Goal: Complete application form: Complete application form

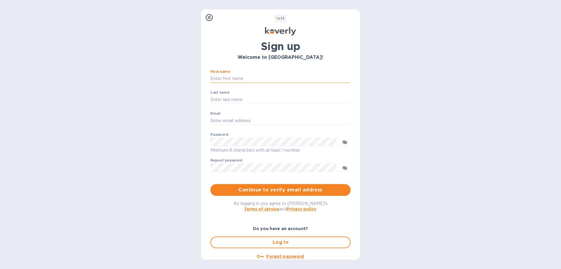
click at [262, 75] on input "First name" at bounding box center [280, 78] width 140 height 9
type input "/"
type input "d"
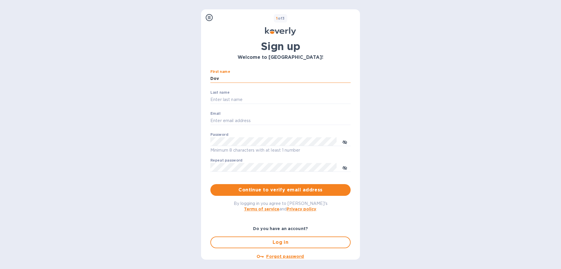
type input "Dov"
type input "[PERSON_NAME]"
type input "Dov"
type input "[EMAIL_ADDRESS][DOMAIN_NAME]"
click at [428, 106] on div "Steps Koverly account Business information Secure your account 1 of 3 Sign up W…" at bounding box center [280, 134] width 561 height 269
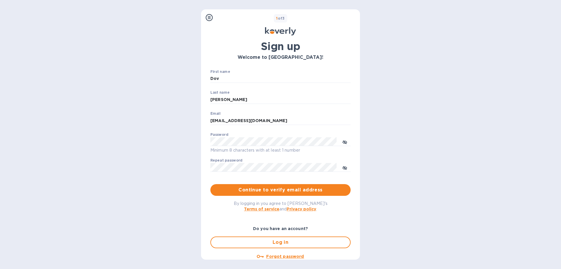
click at [271, 135] on div "Password Minimum 8 characters with at least 1 number" at bounding box center [280, 142] width 140 height 21
click at [293, 189] on span "Continue to verify email address" at bounding box center [280, 189] width 131 height 7
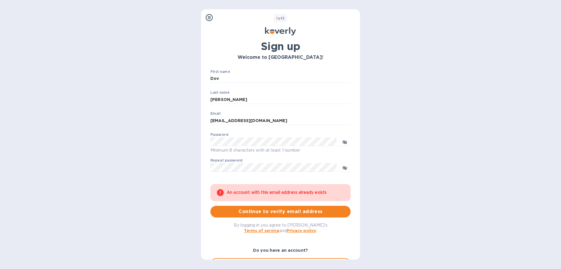
click at [269, 135] on div "Password Minimum 8 characters with at least 1 number" at bounding box center [280, 142] width 140 height 21
click at [395, 152] on div "Steps Koverly account Business information Secure your account 1 of 3 Sign up W…" at bounding box center [280, 134] width 561 height 269
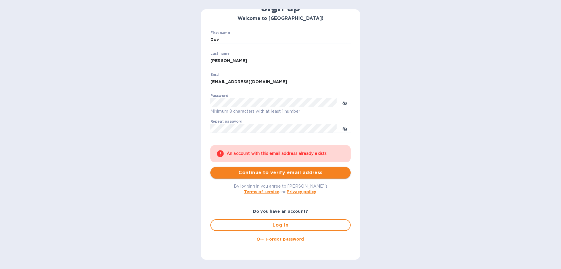
scroll to position [57, 0]
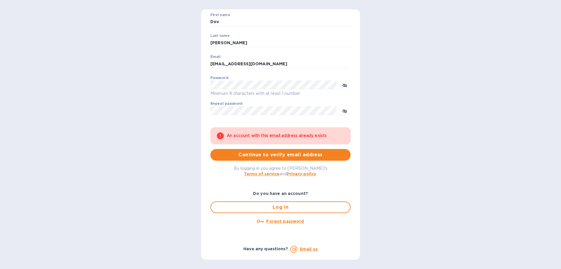
click at [286, 221] on u "Forgot password" at bounding box center [285, 221] width 38 height 5
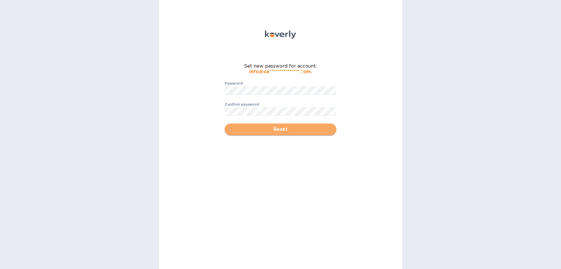
click at [267, 127] on span "Reset" at bounding box center [280, 129] width 102 height 7
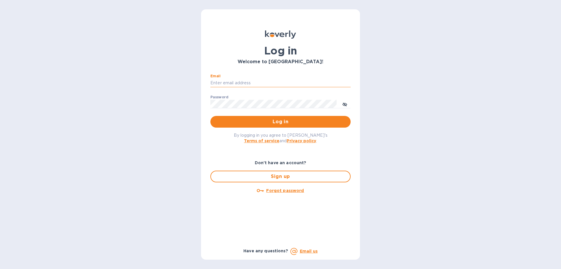
click at [250, 79] on input "Email" at bounding box center [280, 83] width 140 height 9
type input "[EMAIL_ADDRESS][DOMAIN_NAME]"
click at [210, 116] on button "Log in" at bounding box center [280, 122] width 140 height 12
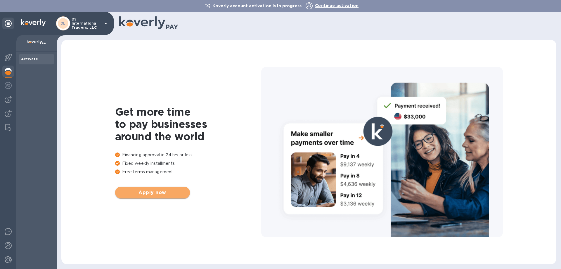
click at [168, 192] on span "Apply now" at bounding box center [152, 192] width 65 height 7
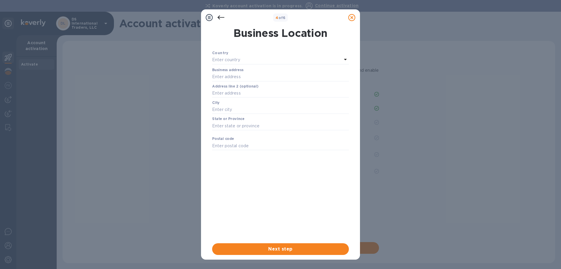
drag, startPoint x: 218, startPoint y: 18, endPoint x: 218, endPoint y: 21, distance: 3.2
click at [218, 18] on icon at bounding box center [220, 17] width 7 height 4
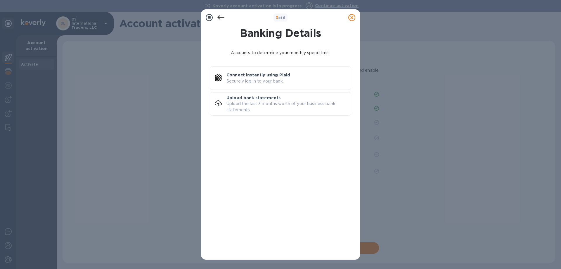
click at [351, 17] on icon at bounding box center [351, 17] width 7 height 7
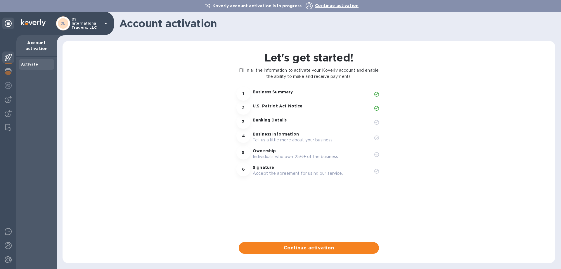
click at [294, 94] on p "Business Summary" at bounding box center [311, 92] width 117 height 6
click at [288, 106] on p "U.S. Patriot Act Notice" at bounding box center [311, 106] width 117 height 6
click at [277, 119] on p "Banking Details" at bounding box center [311, 120] width 117 height 6
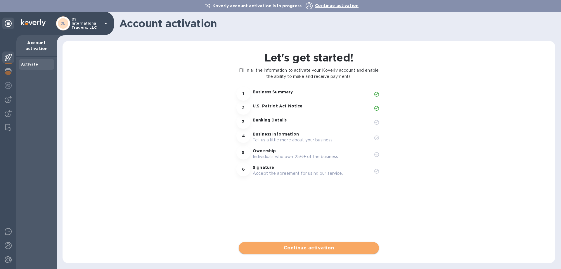
click at [304, 245] on span "Continue activation" at bounding box center [308, 247] width 131 height 7
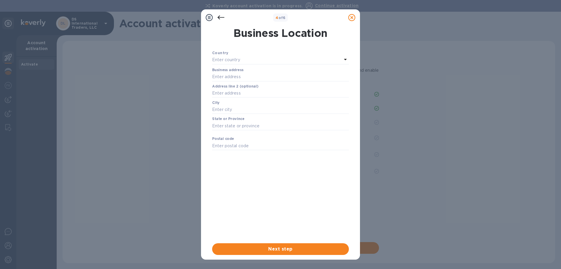
click at [288, 58] on div "Enter country" at bounding box center [277, 60] width 130 height 8
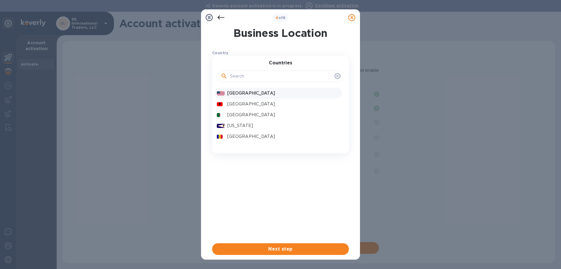
click at [244, 96] on p "[GEOGRAPHIC_DATA]" at bounding box center [283, 93] width 112 height 6
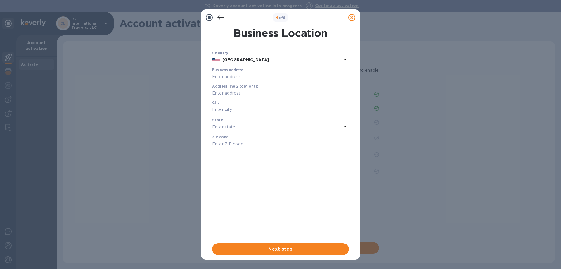
click at [262, 75] on input "text" at bounding box center [280, 76] width 137 height 9
type input "5849"
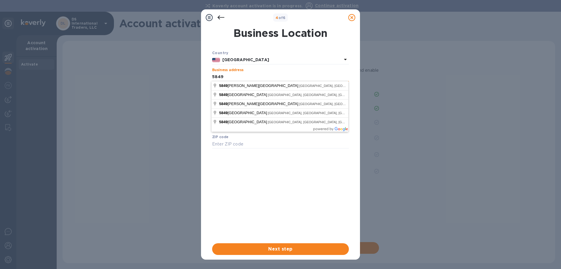
type input "Commerce"
type input "90040"
type input "[STREET_ADDRESS]"
click at [271, 170] on div "Country [GEOGRAPHIC_DATA] Business address [STREET_ADDRESS] ​ Address line 2 (o…" at bounding box center [280, 144] width 137 height 188
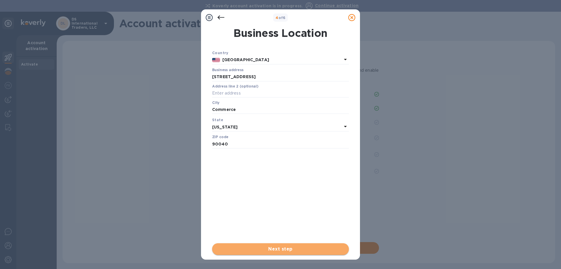
click at [296, 251] on span "Next step" at bounding box center [280, 248] width 127 height 7
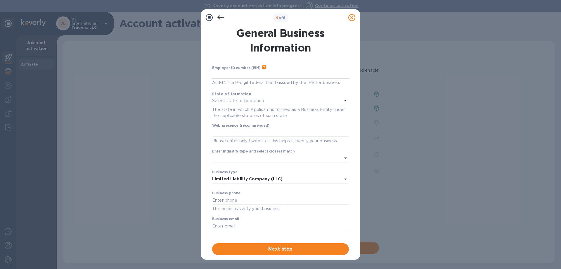
click at [283, 75] on input "text" at bounding box center [280, 74] width 137 height 9
type input "***62"
type input "[DOMAIN_NAME]"
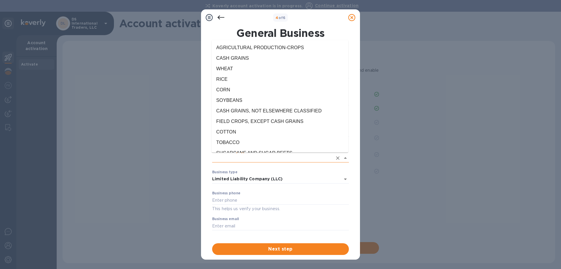
click at [274, 156] on input "Enter industry type and select closest match" at bounding box center [272, 158] width 120 height 8
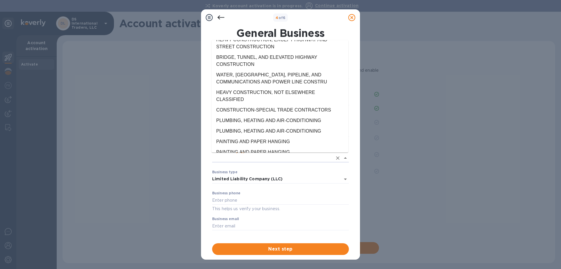
scroll to position [1818, 0]
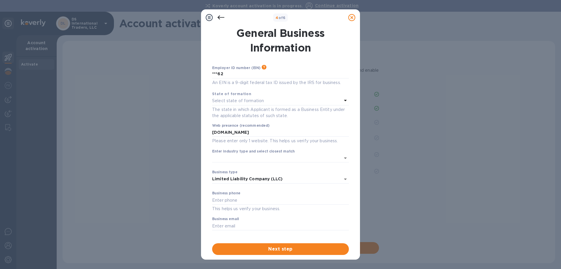
click at [452, 154] on div "4 of 6 General Business Information Employer ID number (EIN) Please make sure i…" at bounding box center [280, 134] width 561 height 269
click at [276, 199] on input "text" at bounding box center [280, 199] width 137 height 9
type input "3237251045"
type input "info"
type input "***62"
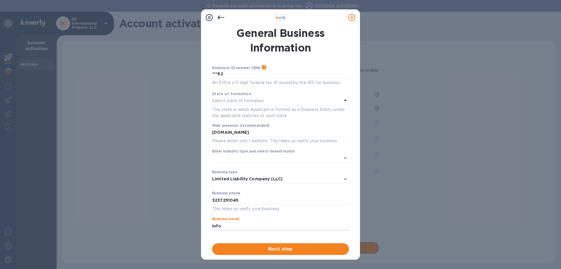
type input "[EMAIL_ADDRESS][DOMAIN_NAME]"
type input "***62"
type input "[EMAIL_ADDRESS][DOMAIN_NAME]"
click at [312, 250] on span "Next step" at bounding box center [280, 248] width 127 height 7
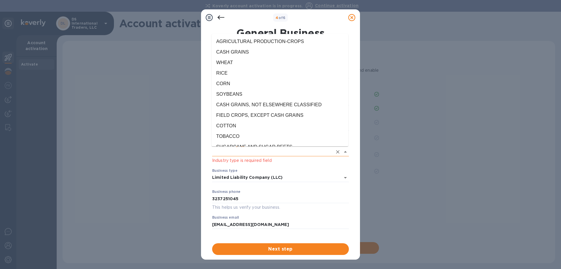
click at [241, 150] on input "Enter industry type and select closest match" at bounding box center [272, 152] width 120 height 8
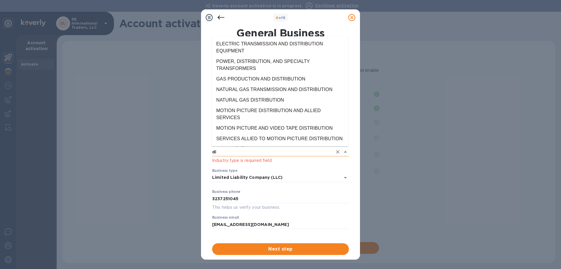
type input "d"
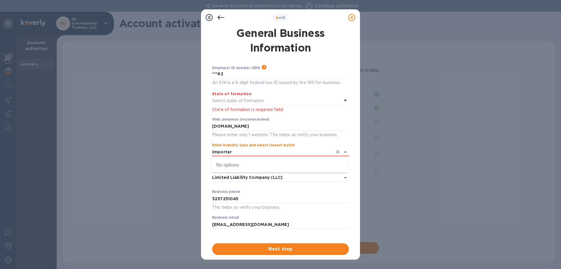
type input "importer"
click at [259, 100] on p "Select state of formation" at bounding box center [238, 101] width 52 height 6
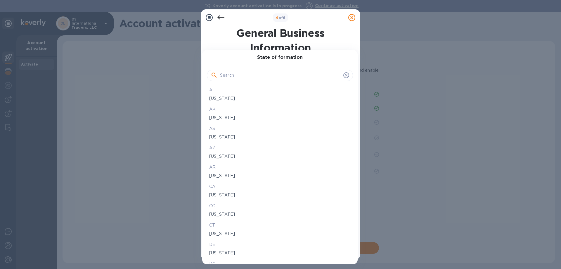
click at [222, 197] on p "[US_STATE]" at bounding box center [279, 195] width 141 height 6
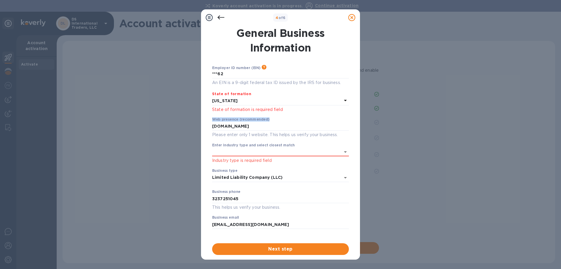
click at [432, 115] on div "4 of 6 General Business Information Employer ID number (EIN) Please make sure i…" at bounding box center [280, 134] width 561 height 269
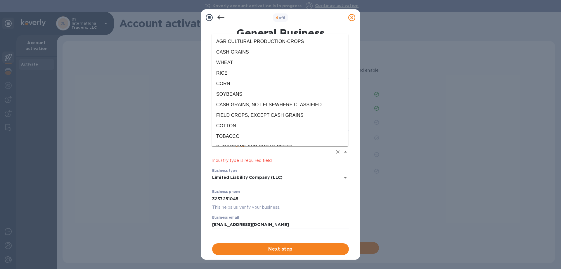
click at [327, 153] on input "Enter industry type and select closest match" at bounding box center [272, 152] width 120 height 8
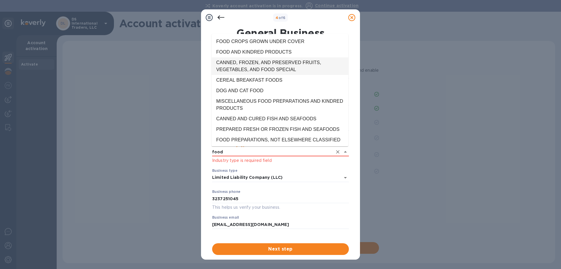
click at [317, 66] on li "CANNED, FROZEN, AND PRESERVED FRUITS, VEGETABLES, AND FOOD SPECIAL" at bounding box center [280, 66] width 137 height 18
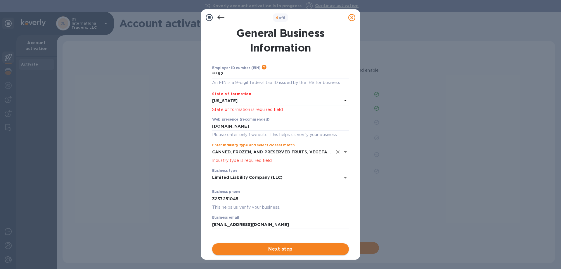
type input "CANNED, FROZEN, AND PRESERVED FRUITS, VEGETABLES, AND FOOD SPECIAL"
click at [309, 252] on button "Next step" at bounding box center [280, 249] width 137 height 12
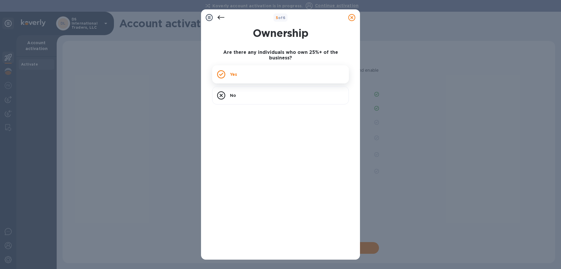
click at [278, 69] on div "Yes" at bounding box center [280, 74] width 137 height 18
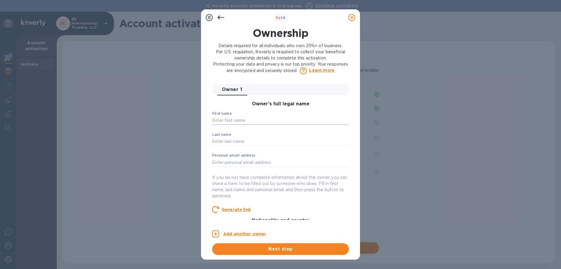
click at [266, 118] on input "text" at bounding box center [280, 120] width 137 height 9
type input "Dov"
type input "o"
type input "[PERSON_NAME]"
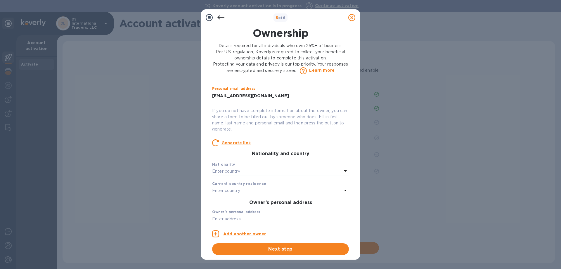
scroll to position [100, 0]
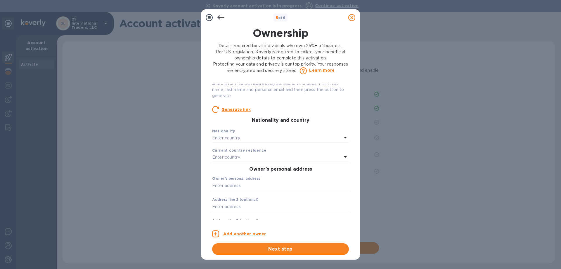
type input "[EMAIL_ADDRESS][DOMAIN_NAME]"
click at [288, 135] on div "Enter country" at bounding box center [277, 138] width 130 height 8
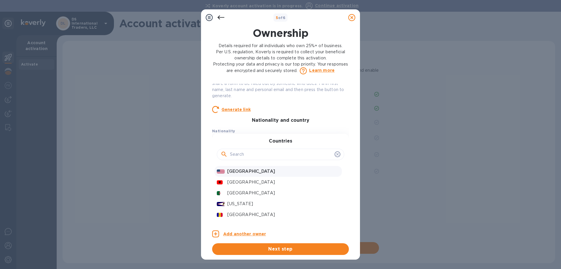
click at [261, 171] on p "[GEOGRAPHIC_DATA]" at bounding box center [283, 171] width 112 height 6
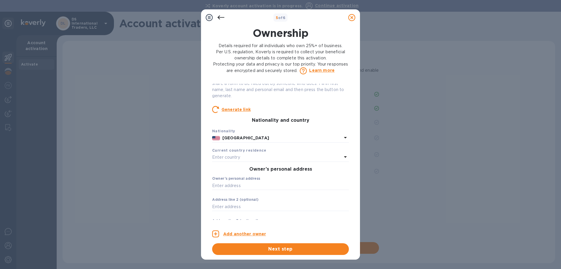
click at [262, 158] on div "Enter country" at bounding box center [277, 157] width 130 height 8
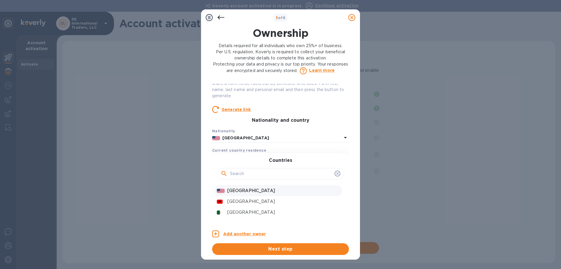
click at [243, 188] on p "[GEOGRAPHIC_DATA]" at bounding box center [283, 190] width 112 height 6
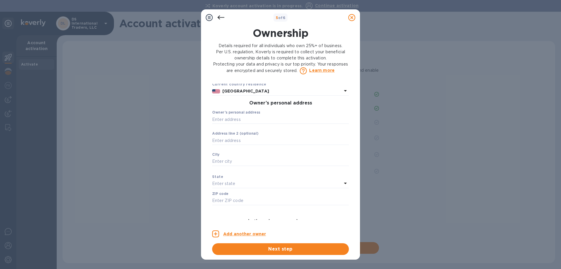
scroll to position [167, 0]
click at [286, 119] on input "text" at bounding box center [280, 118] width 137 height 9
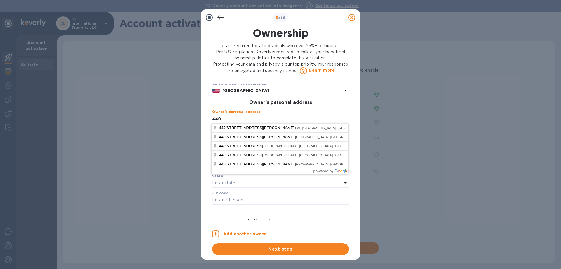
type input "440"
type input "[EMAIL_ADDRESS][DOMAIN_NAME]"
type input "90036"
type input "3237251045"
type input "440"
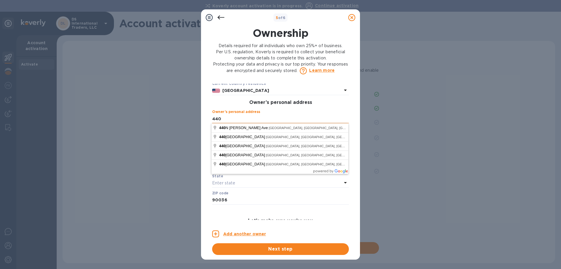
type input "***45"
type input "440"
type input "***45"
type input "[STREET_ADDRESS]"
type input "[GEOGRAPHIC_DATA]"
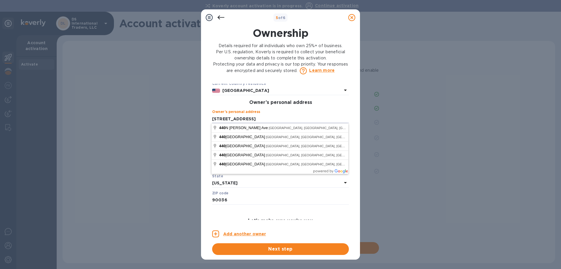
click at [342, 218] on h3 "Let’s make sure you’re you" at bounding box center [280, 221] width 137 height 6
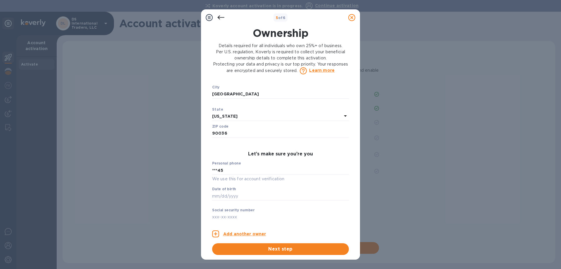
scroll to position [242, 0]
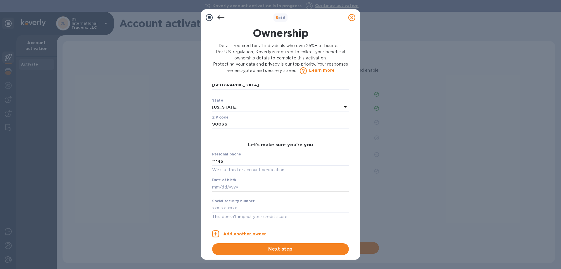
click at [233, 189] on input "text" at bounding box center [280, 186] width 137 height 9
type input "***55"
type input "***27"
click at [246, 162] on input "***45" at bounding box center [280, 161] width 137 height 9
click at [294, 249] on span "Next step" at bounding box center [280, 248] width 127 height 7
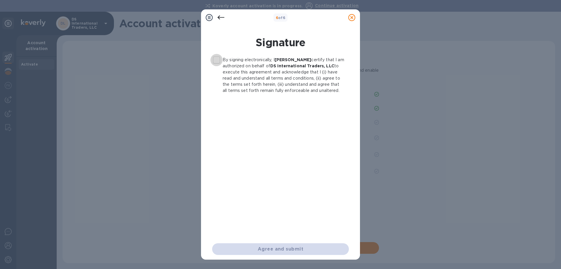
click at [216, 60] on input "By signing electronically, I [PERSON_NAME] certify that I am authorized on beha…" at bounding box center [216, 60] width 12 height 12
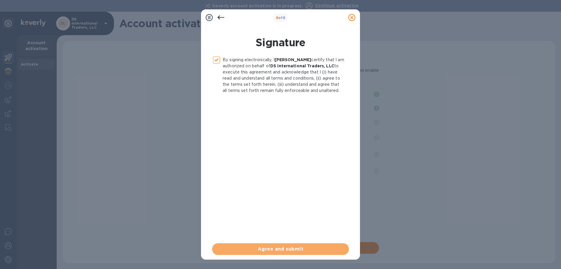
click at [291, 251] on span "Agree and submit" at bounding box center [280, 248] width 127 height 7
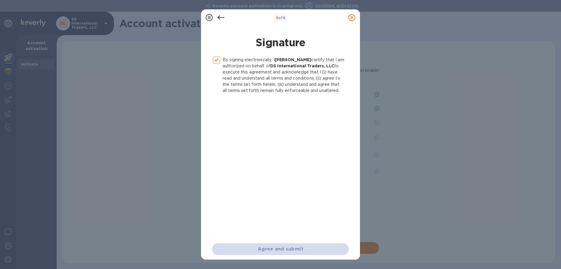
checkbox input "false"
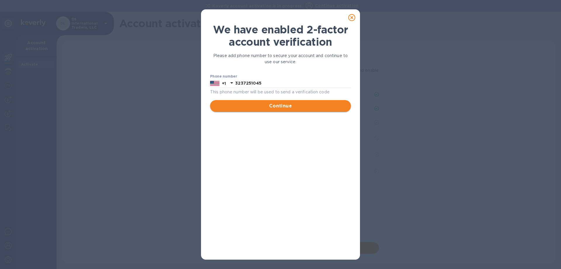
click at [305, 104] on span "Continue" at bounding box center [280, 105] width 131 height 7
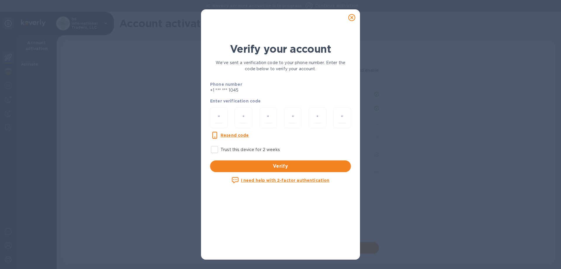
click at [312, 178] on p "I need help with 2-factor authentication" at bounding box center [285, 180] width 89 height 6
click at [243, 137] on u "Resend code" at bounding box center [235, 135] width 28 height 5
click at [350, 17] on icon at bounding box center [351, 17] width 7 height 7
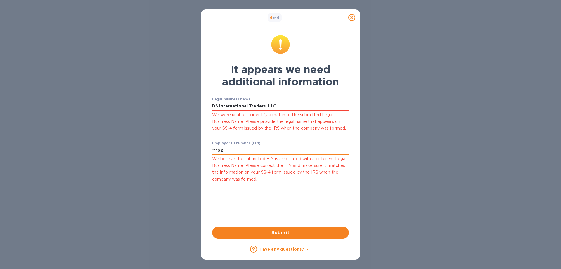
click at [232, 148] on input "***62" at bounding box center [280, 150] width 137 height 9
drag, startPoint x: 232, startPoint y: 149, endPoint x: 204, endPoint y: 149, distance: 28.1
click at [212, 149] on input "***62" at bounding box center [280, 150] width 137 height 9
type input "***62"
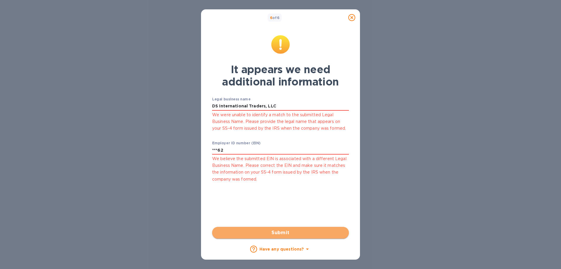
click at [306, 237] on button "Submit" at bounding box center [280, 232] width 137 height 12
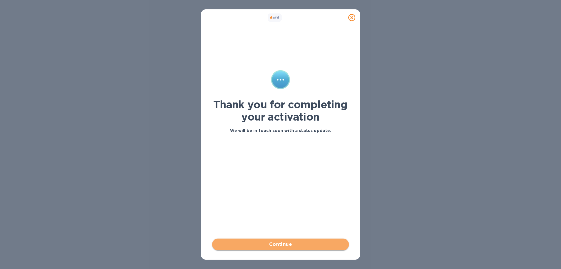
click at [269, 243] on span "Continue" at bounding box center [280, 243] width 127 height 7
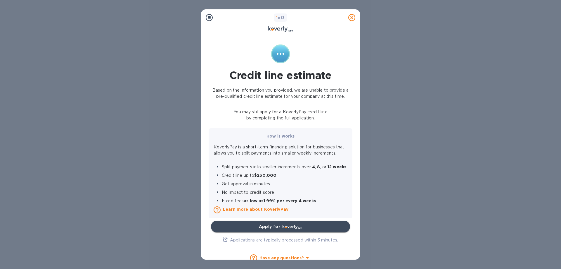
click at [269, 229] on b "Apply for" at bounding box center [270, 226] width 22 height 5
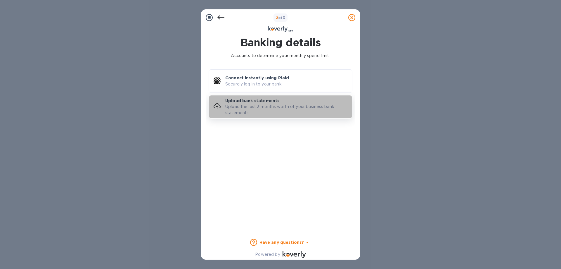
click at [286, 101] on div "Upload bank statements Upload the last 3 months worth of your business bank sta…" at bounding box center [288, 107] width 127 height 18
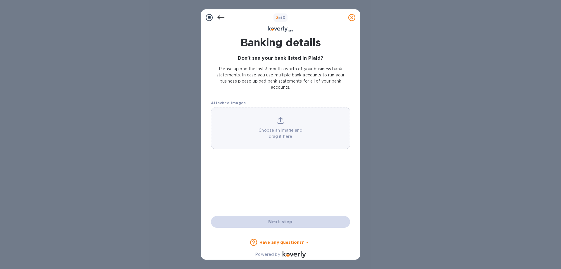
click at [282, 122] on icon at bounding box center [281, 122] width 6 height 1
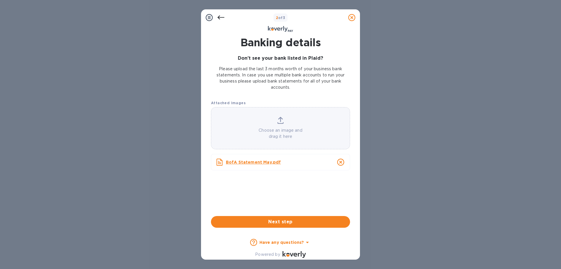
click at [292, 131] on p "Choose an image and drag it here" at bounding box center [280, 133] width 139 height 12
click at [277, 125] on div "Choose an image and drag it here" at bounding box center [280, 128] width 139 height 23
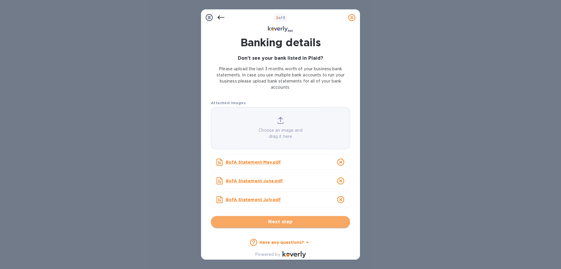
click at [291, 224] on span "Next step" at bounding box center [281, 221] width 130 height 7
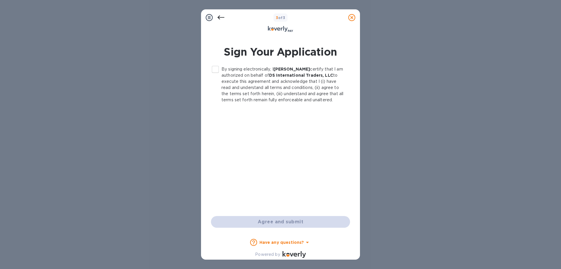
click at [217, 67] on input "By signing electronically, I [PERSON_NAME] certify that I am authorized on beha…" at bounding box center [215, 69] width 12 height 12
checkbox input "true"
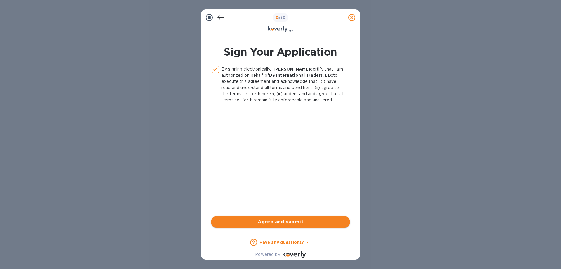
click at [282, 223] on span "Agree and submit" at bounding box center [281, 221] width 130 height 7
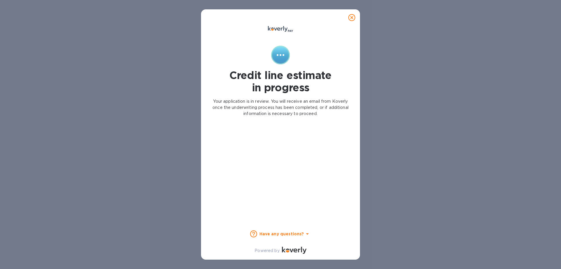
click at [350, 17] on icon at bounding box center [351, 17] width 7 height 7
